Goal: Find specific page/section: Find specific page/section

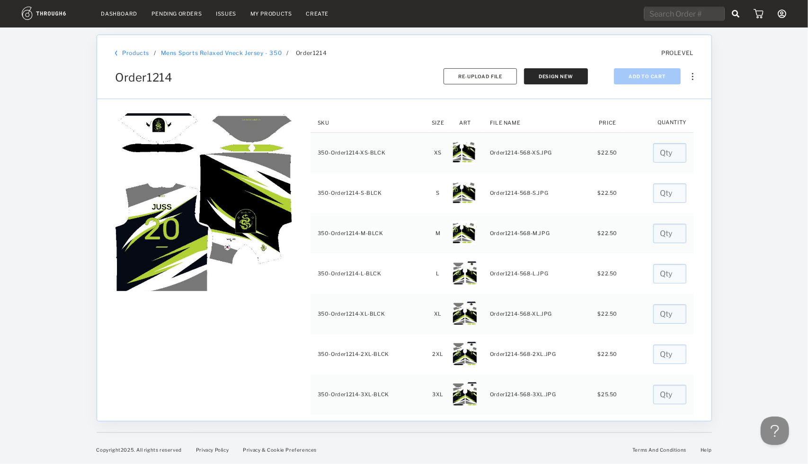
click at [285, 14] on link "My Products" at bounding box center [272, 13] width 42 height 7
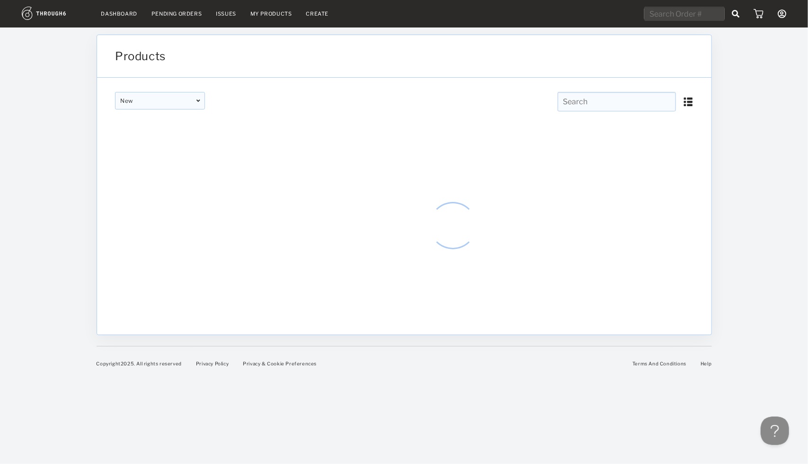
click at [133, 12] on link "Dashboard" at bounding box center [119, 13] width 36 height 7
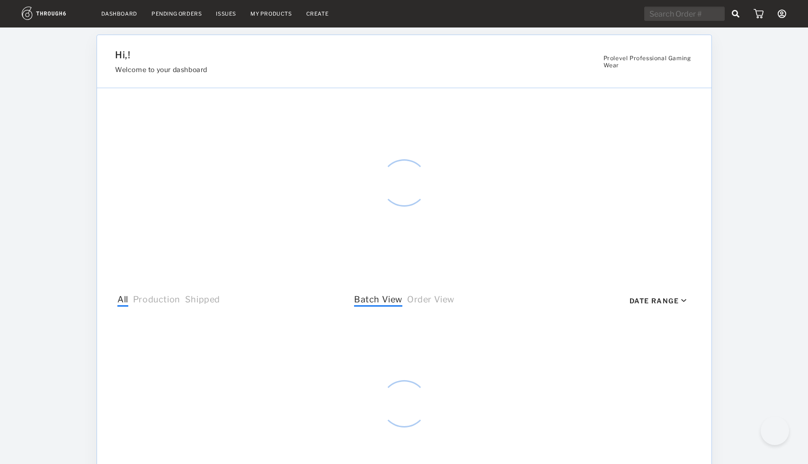
select select "7"
select select "2025"
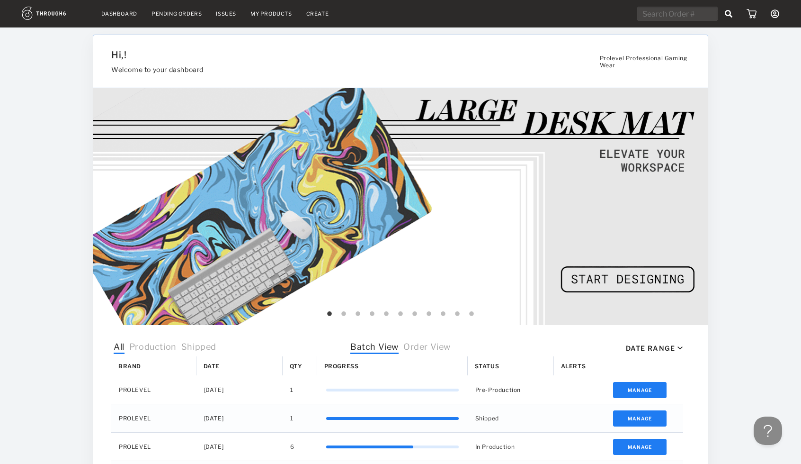
click at [261, 15] on link "My Products" at bounding box center [272, 13] width 42 height 7
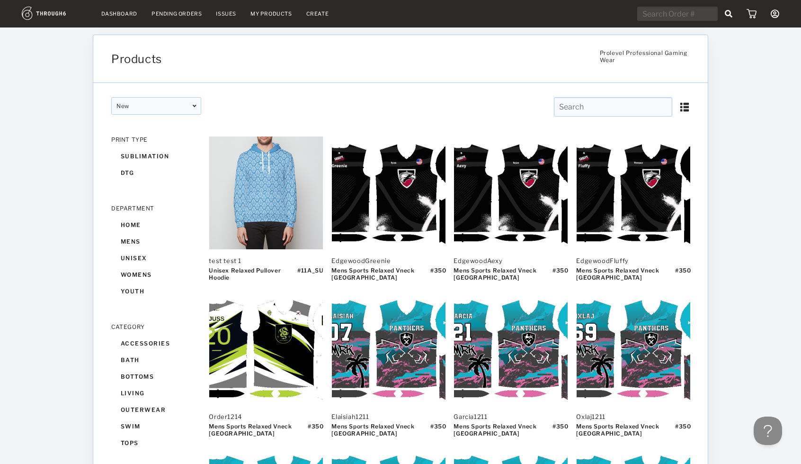
click at [603, 103] on input "text" at bounding box center [613, 106] width 118 height 19
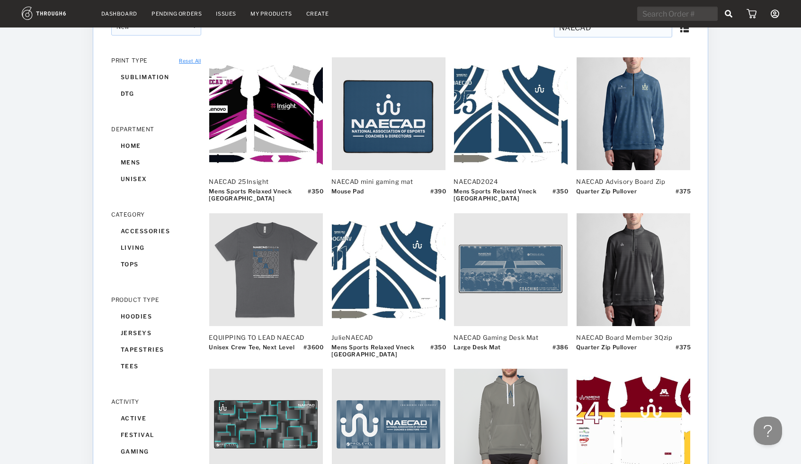
scroll to position [79, 0]
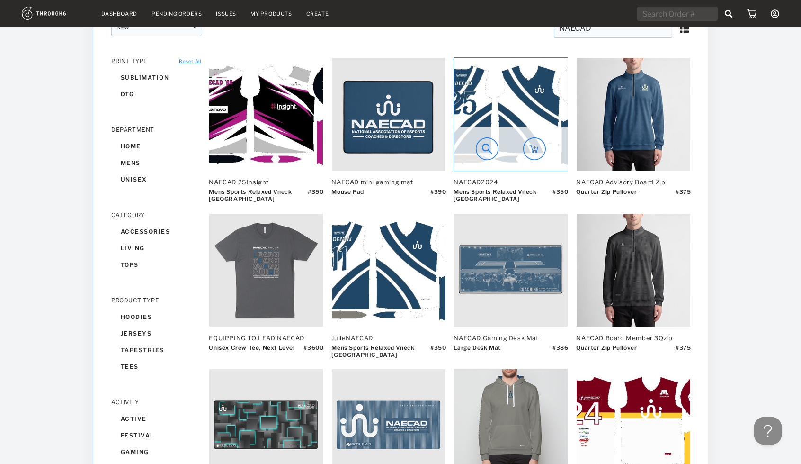
type input "NAECAD"
click at [528, 101] on img at bounding box center [511, 114] width 114 height 113
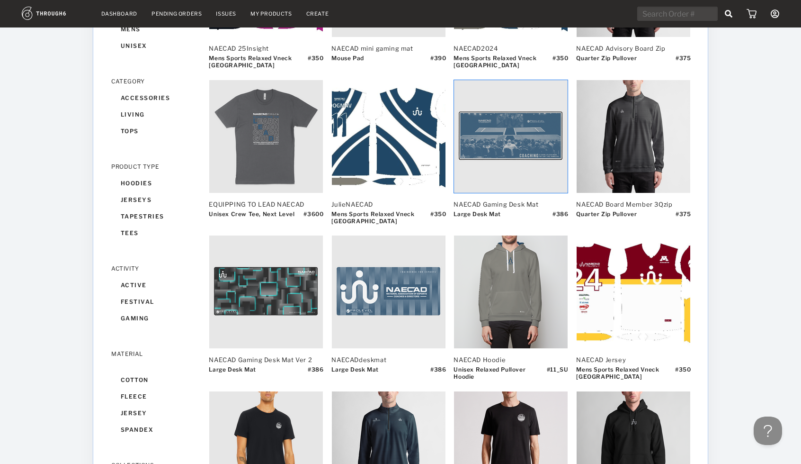
scroll to position [0, 0]
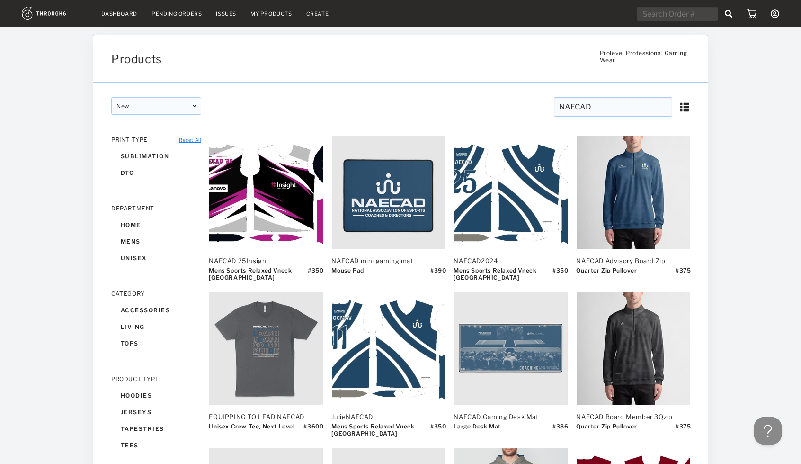
drag, startPoint x: 596, startPoint y: 108, endPoint x: 476, endPoint y: 108, distance: 119.8
click at [476, 108] on div "NAECAD NAECAD CLEAR NAECAD CLEAR" at bounding box center [547, 109] width 293 height 25
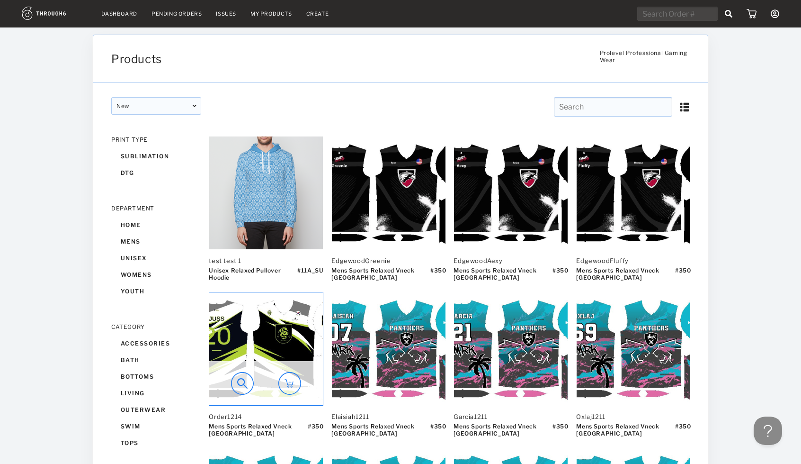
click at [241, 385] on img at bounding box center [242, 383] width 23 height 23
